Goal: Transaction & Acquisition: Purchase product/service

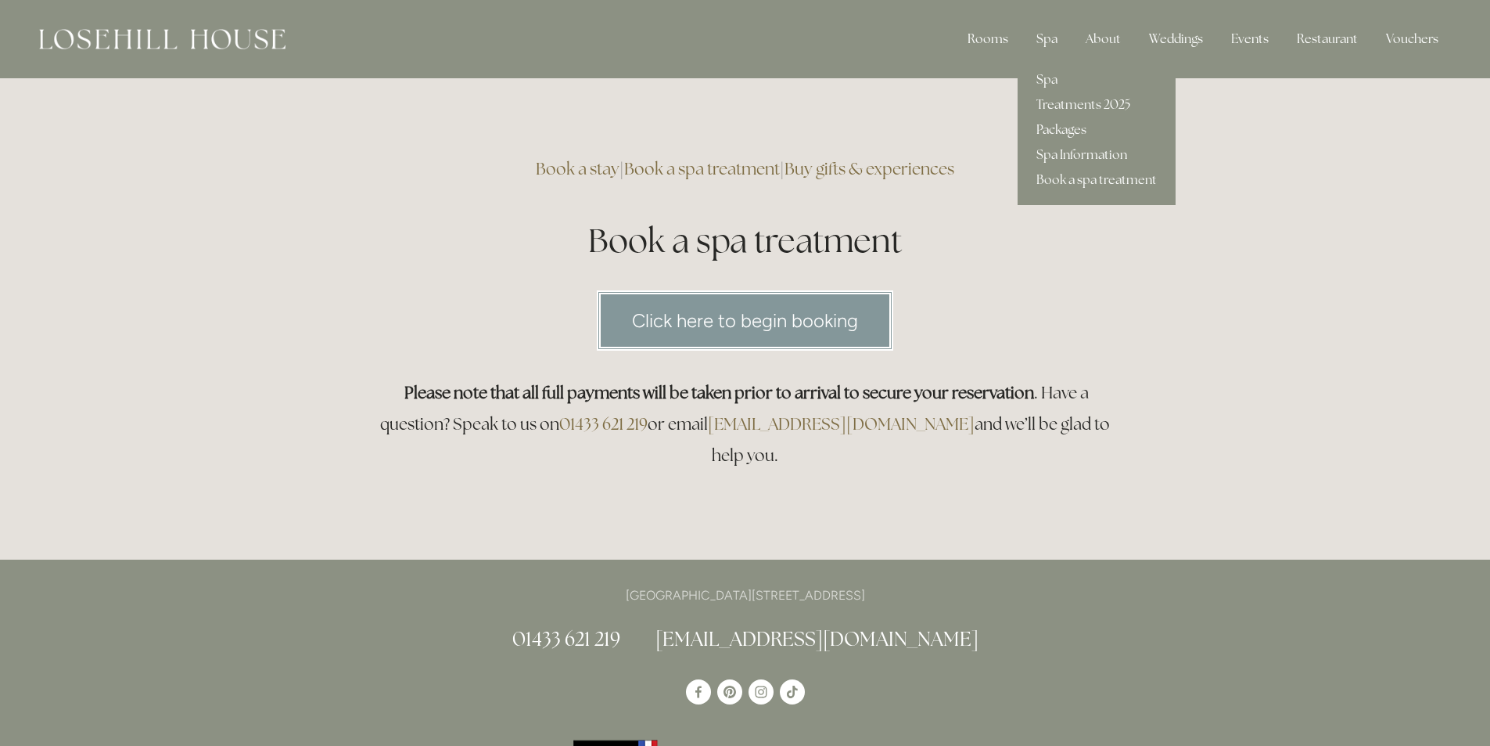
click at [1052, 134] on link "Packages" at bounding box center [1097, 129] width 158 height 25
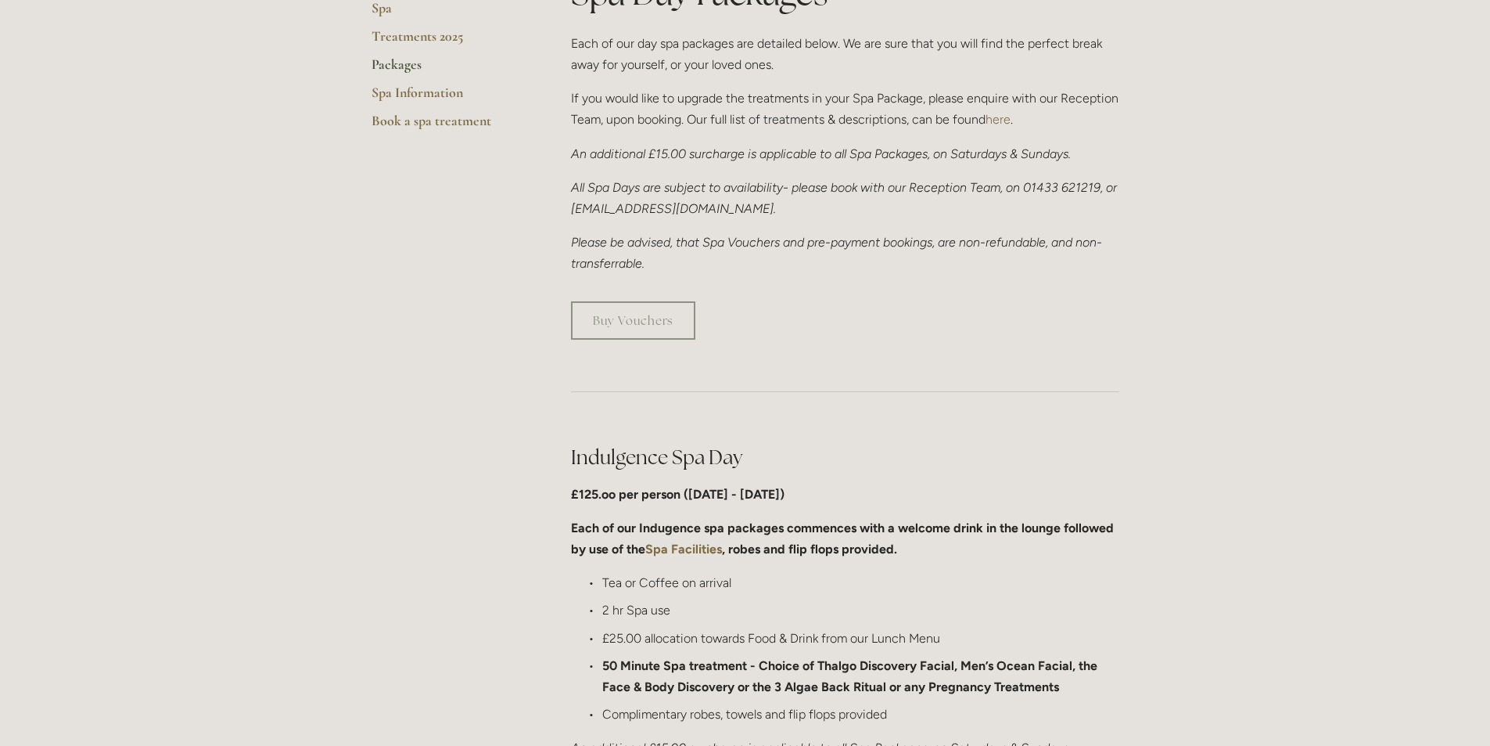
scroll to position [391, 0]
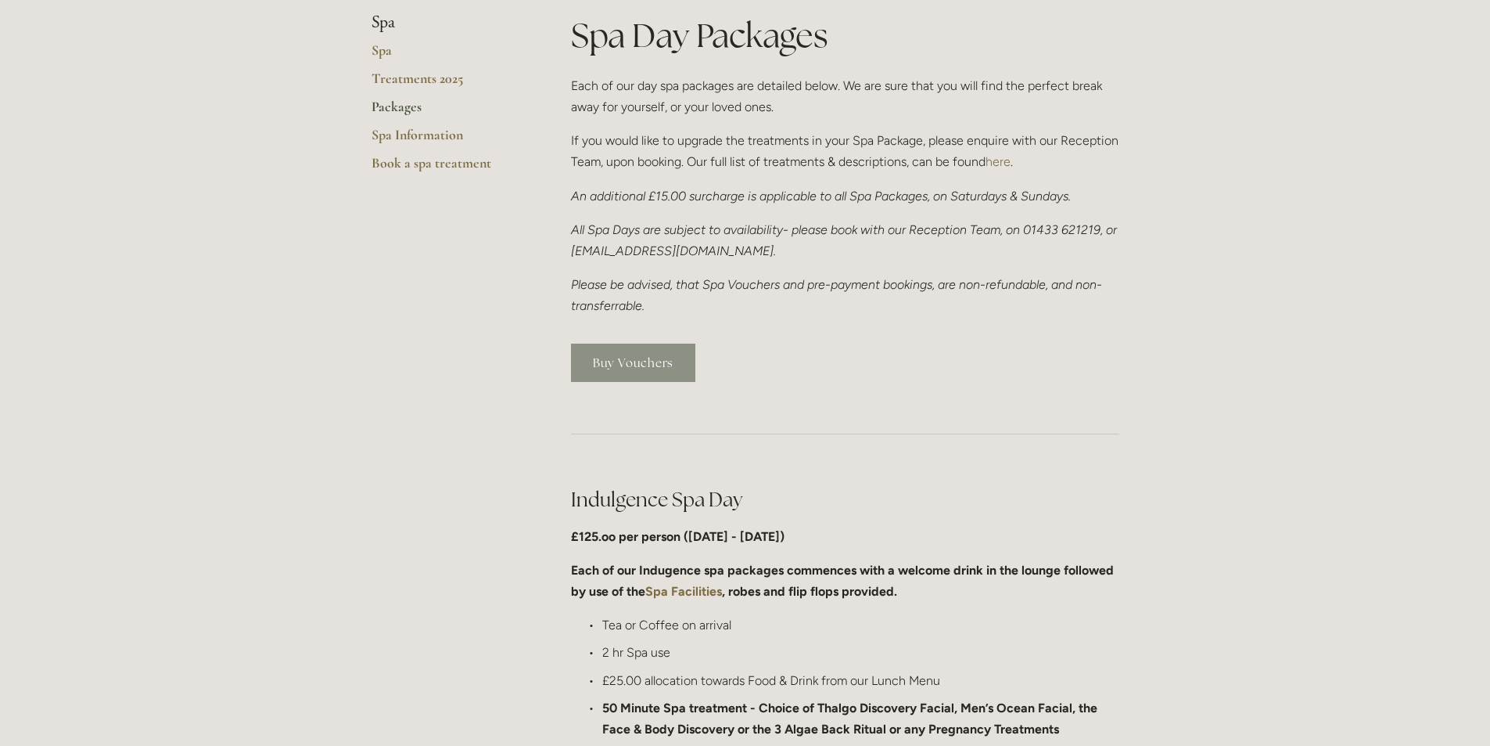
click at [632, 357] on link "Buy Vouchers" at bounding box center [633, 362] width 124 height 38
